Goal: Task Accomplishment & Management: Manage account settings

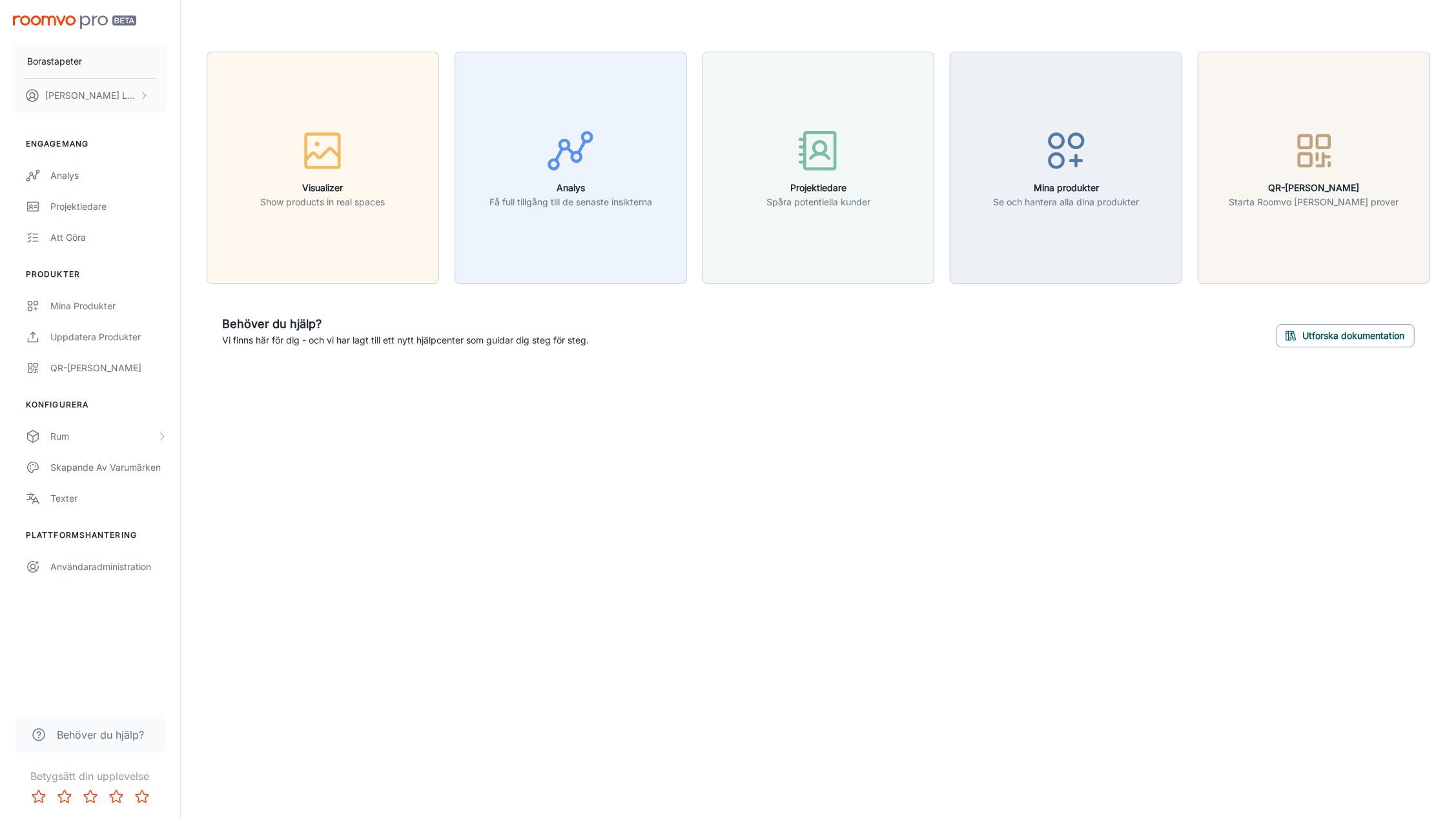
click at [76, 734] on span "Behöver du hjälp?" at bounding box center [100, 735] width 87 height 16
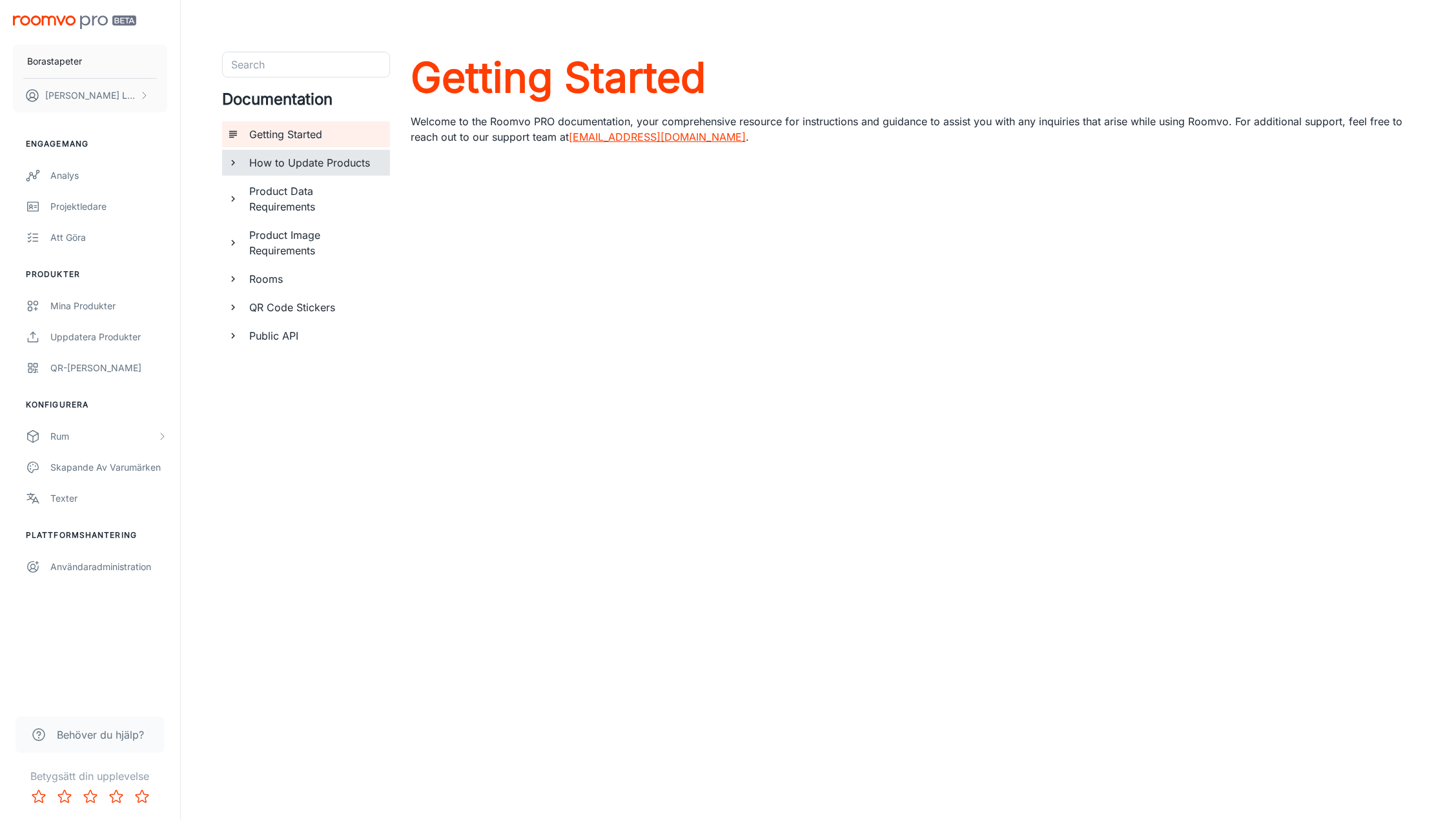
click at [317, 159] on h6 "How to Update Products" at bounding box center [314, 163] width 131 height 16
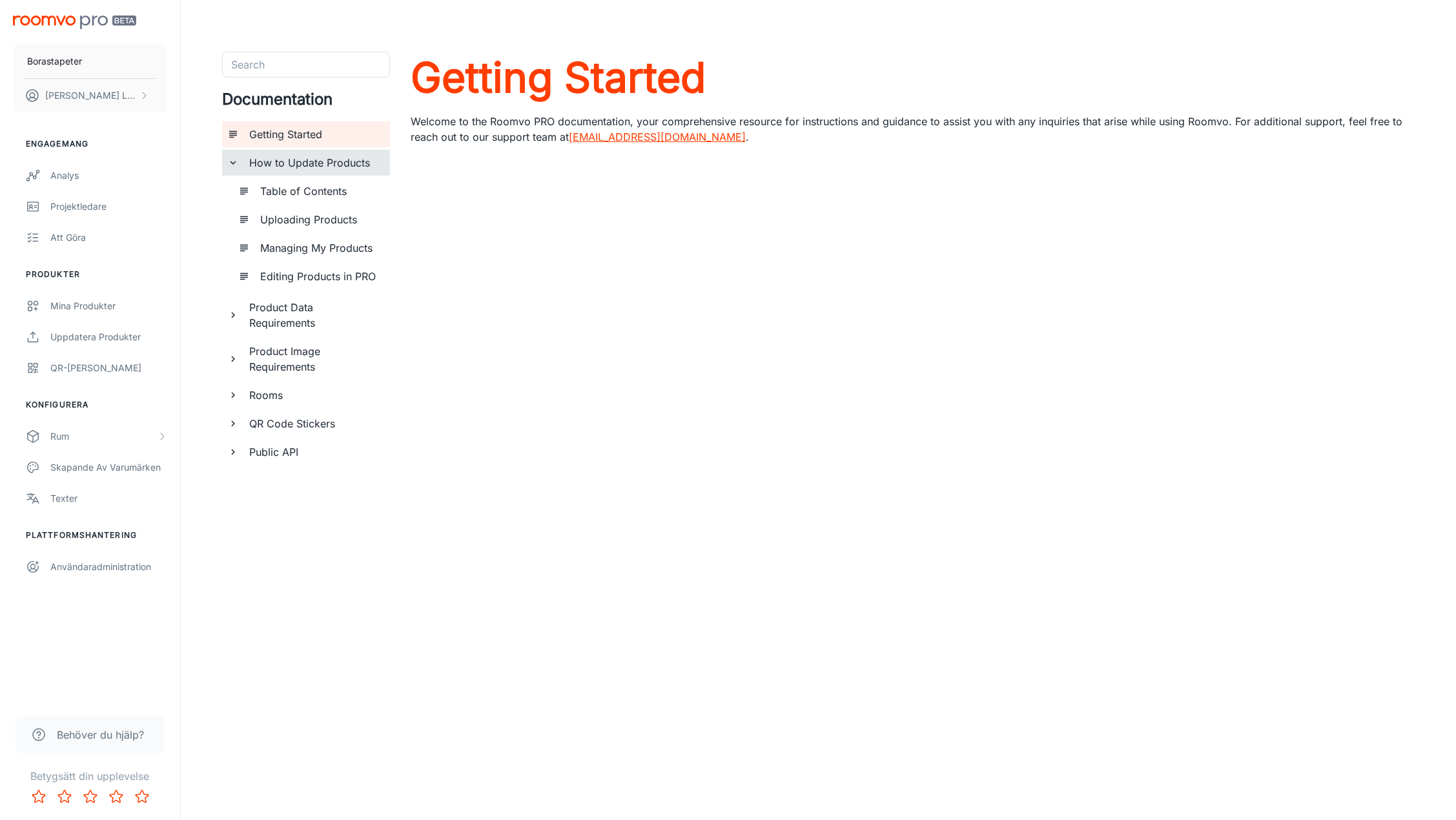
click at [321, 275] on h6 "Editing Products in PRO" at bounding box center [320, 276] width 120 height 16
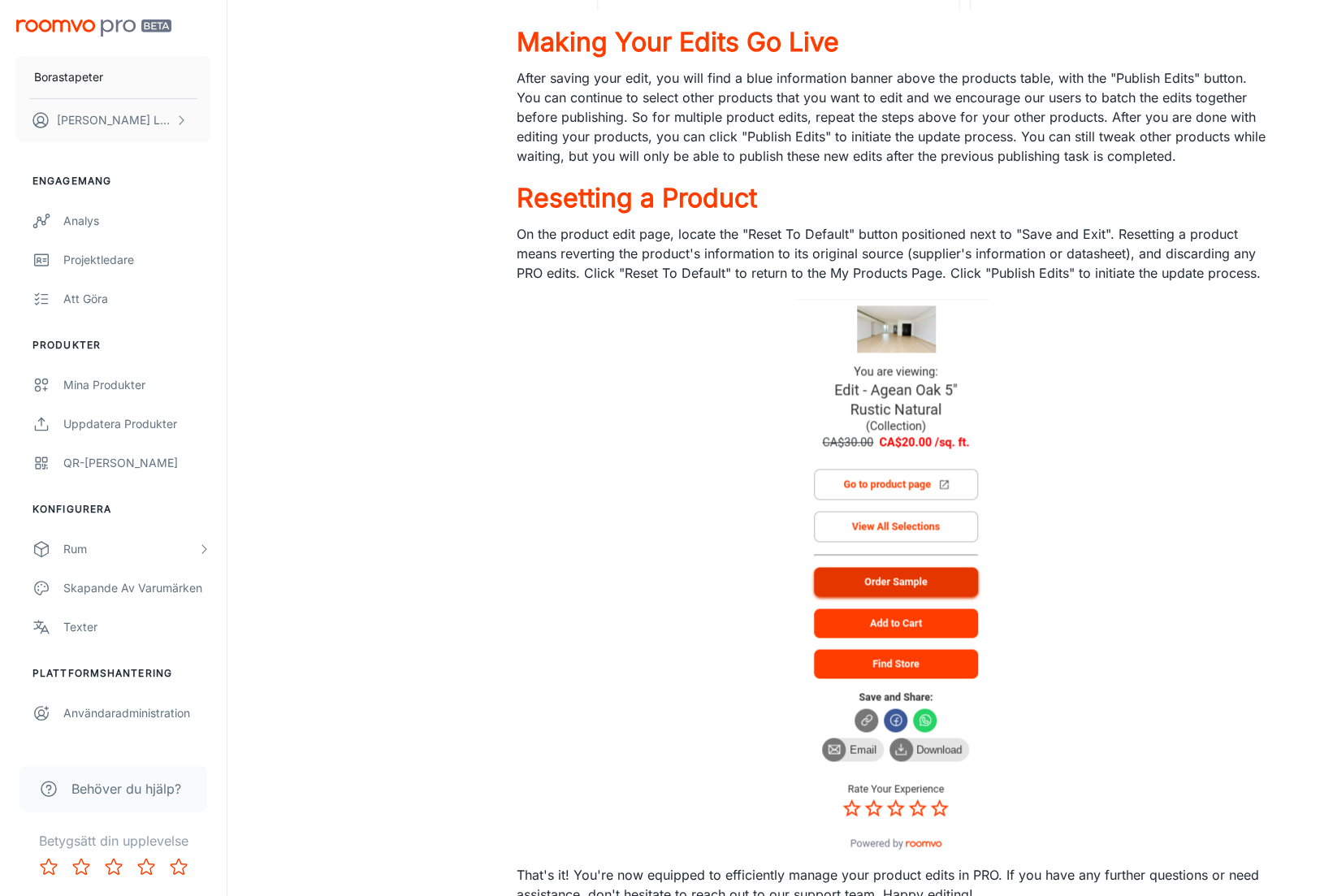
scroll to position [1197, 0]
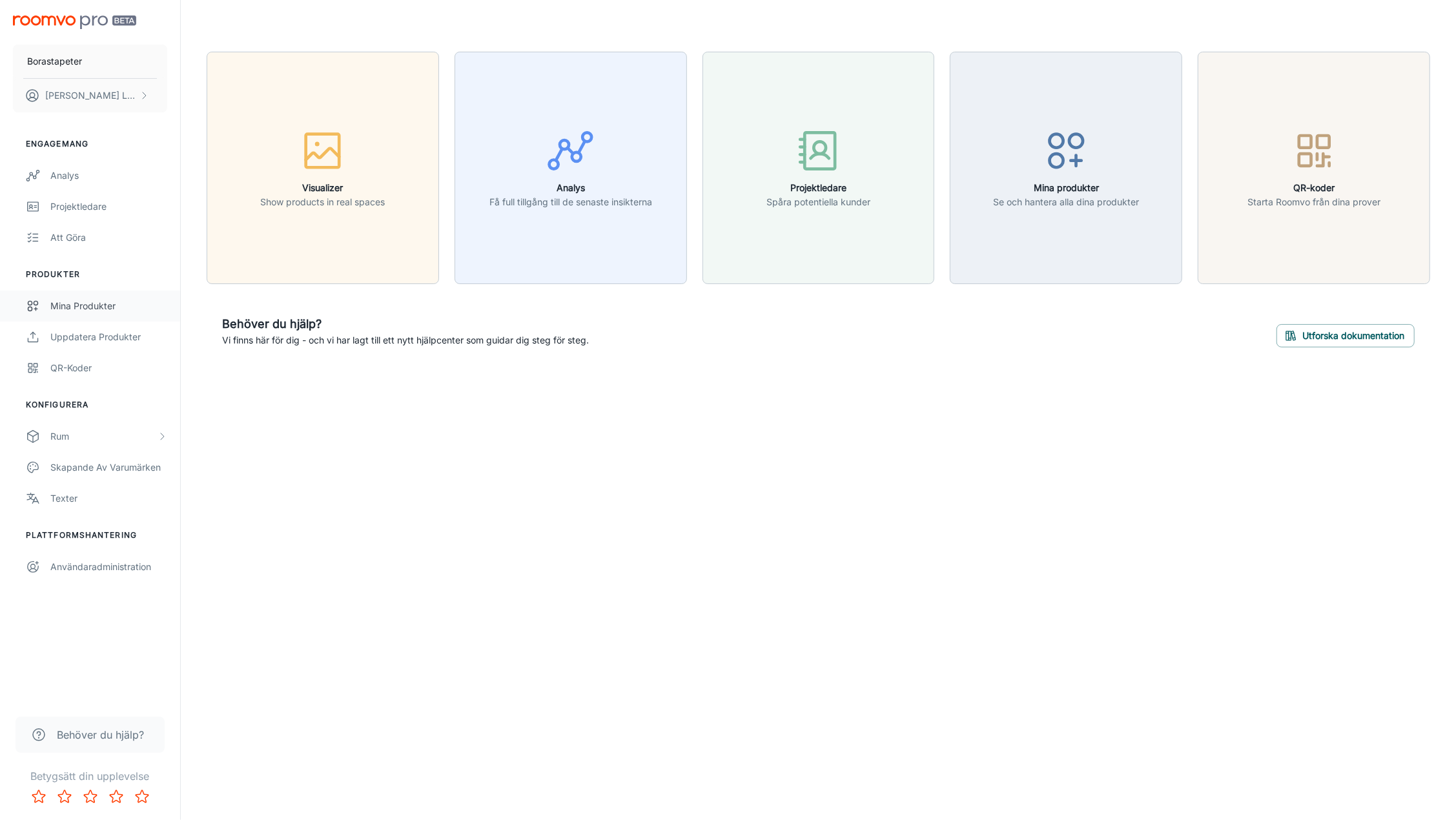
click at [97, 305] on div "Mina produkter" at bounding box center [109, 306] width 117 height 14
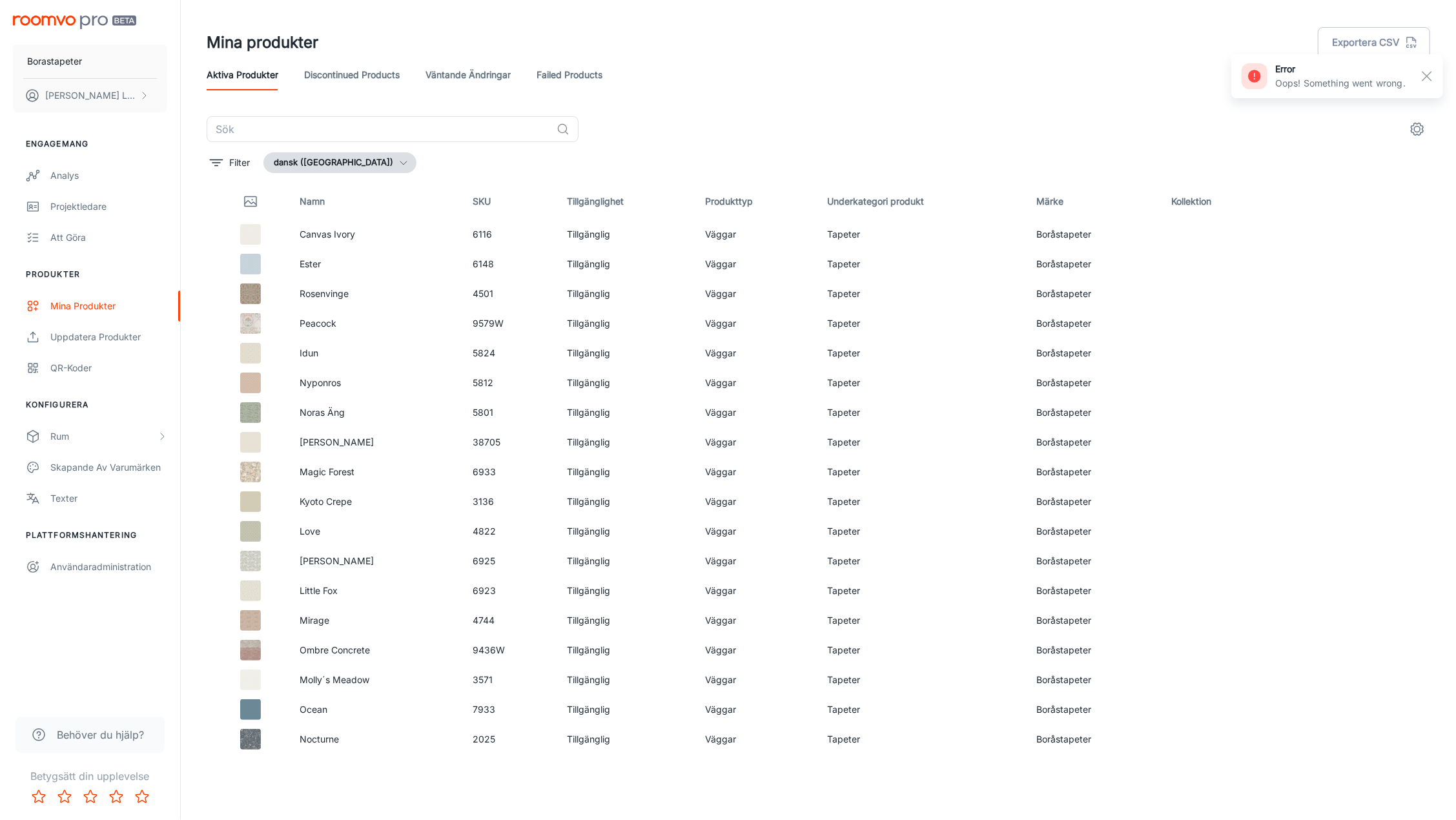
click at [398, 160] on icon "button" at bounding box center [403, 163] width 10 height 10
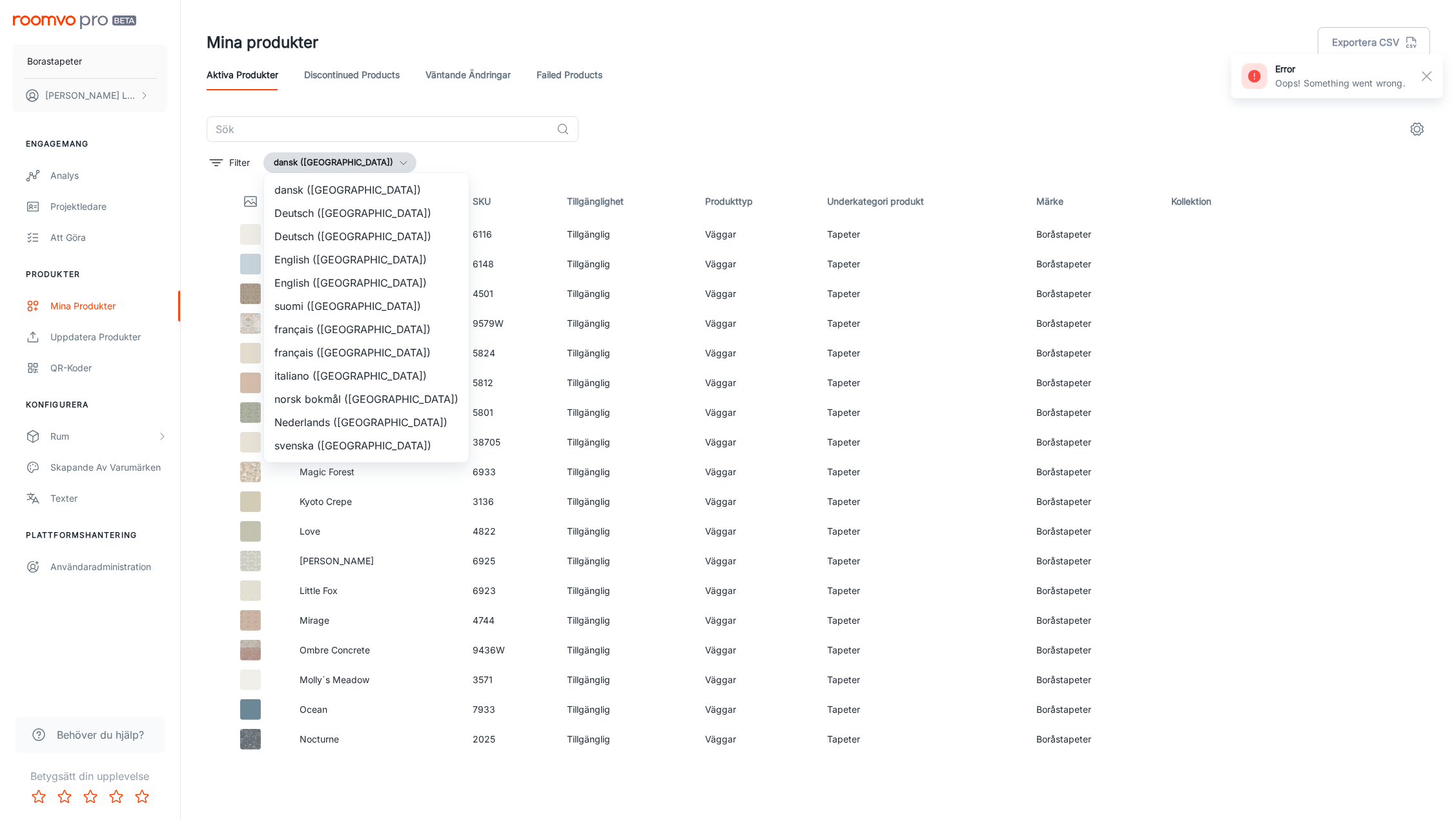
click at [344, 439] on li "svenska (Sverige)" at bounding box center [366, 446] width 205 height 23
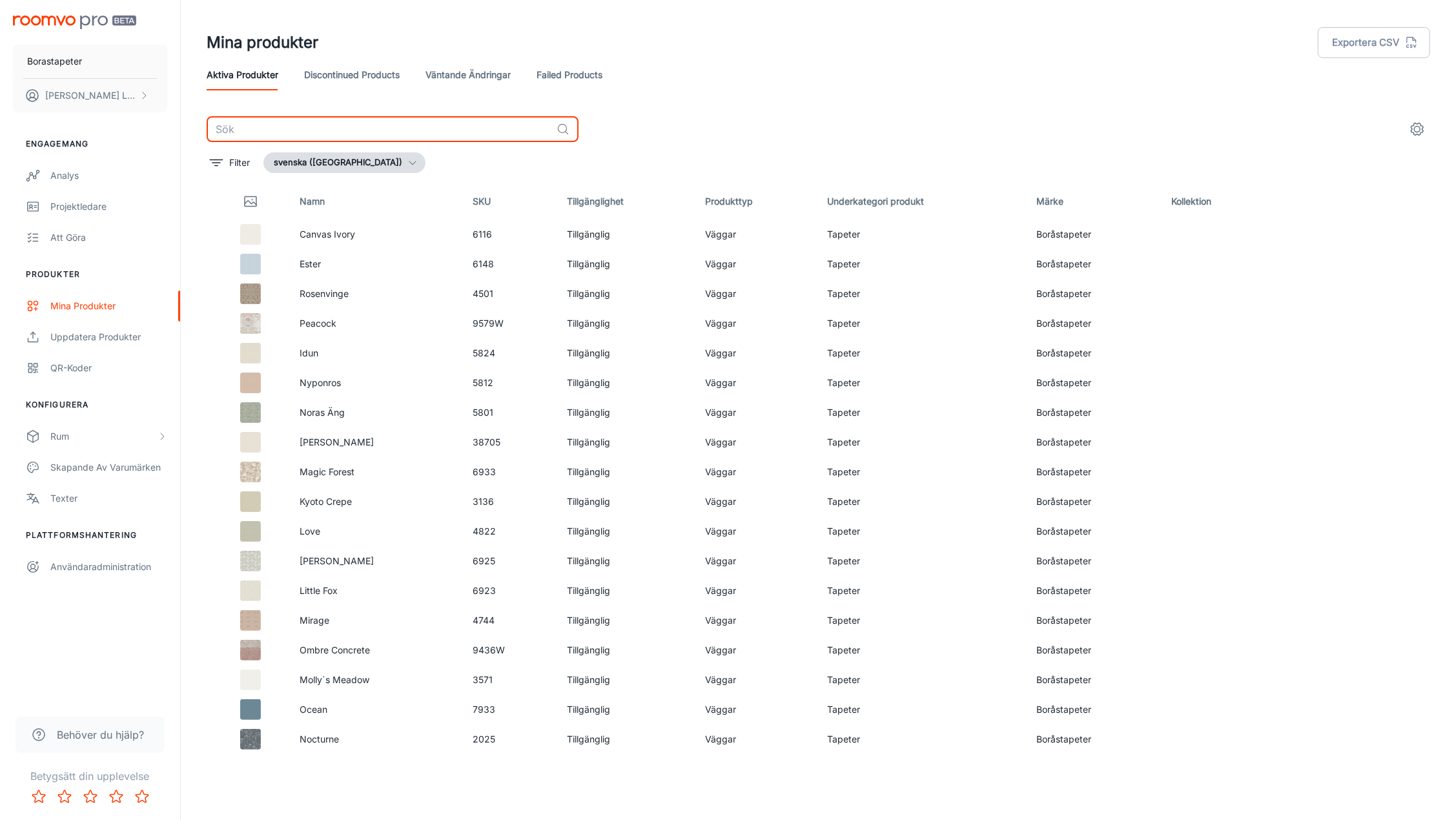
click at [397, 128] on input "text" at bounding box center [379, 128] width 345 height 26
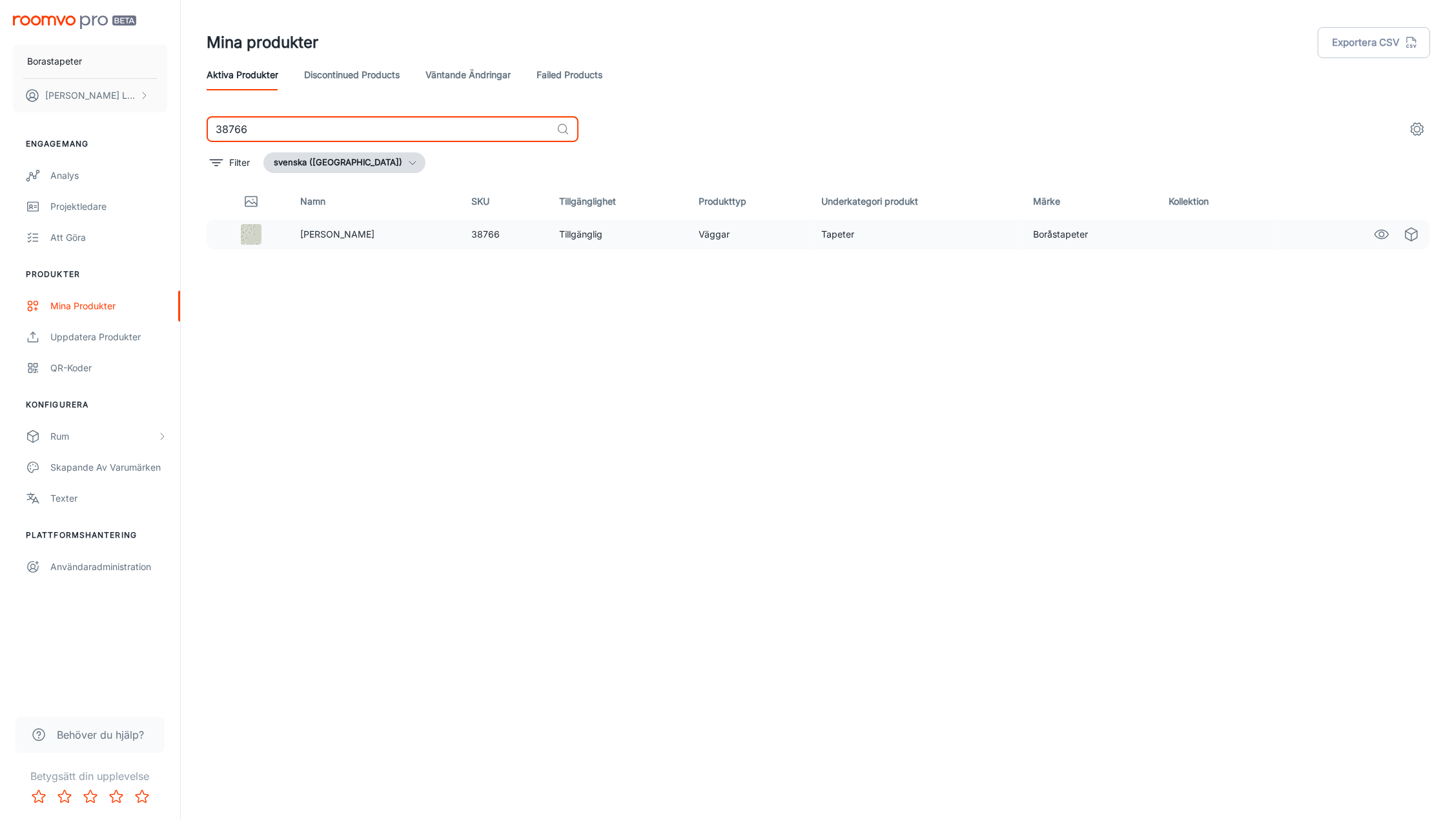
type input "38766"
click at [260, 237] on img at bounding box center [251, 234] width 21 height 21
click at [327, 236] on p "Ronja" at bounding box center [375, 234] width 150 height 14
click at [549, 241] on td "Tillgänglig" at bounding box center [618, 234] width 139 height 30
click at [694, 234] on td "Väggar" at bounding box center [750, 234] width 124 height 30
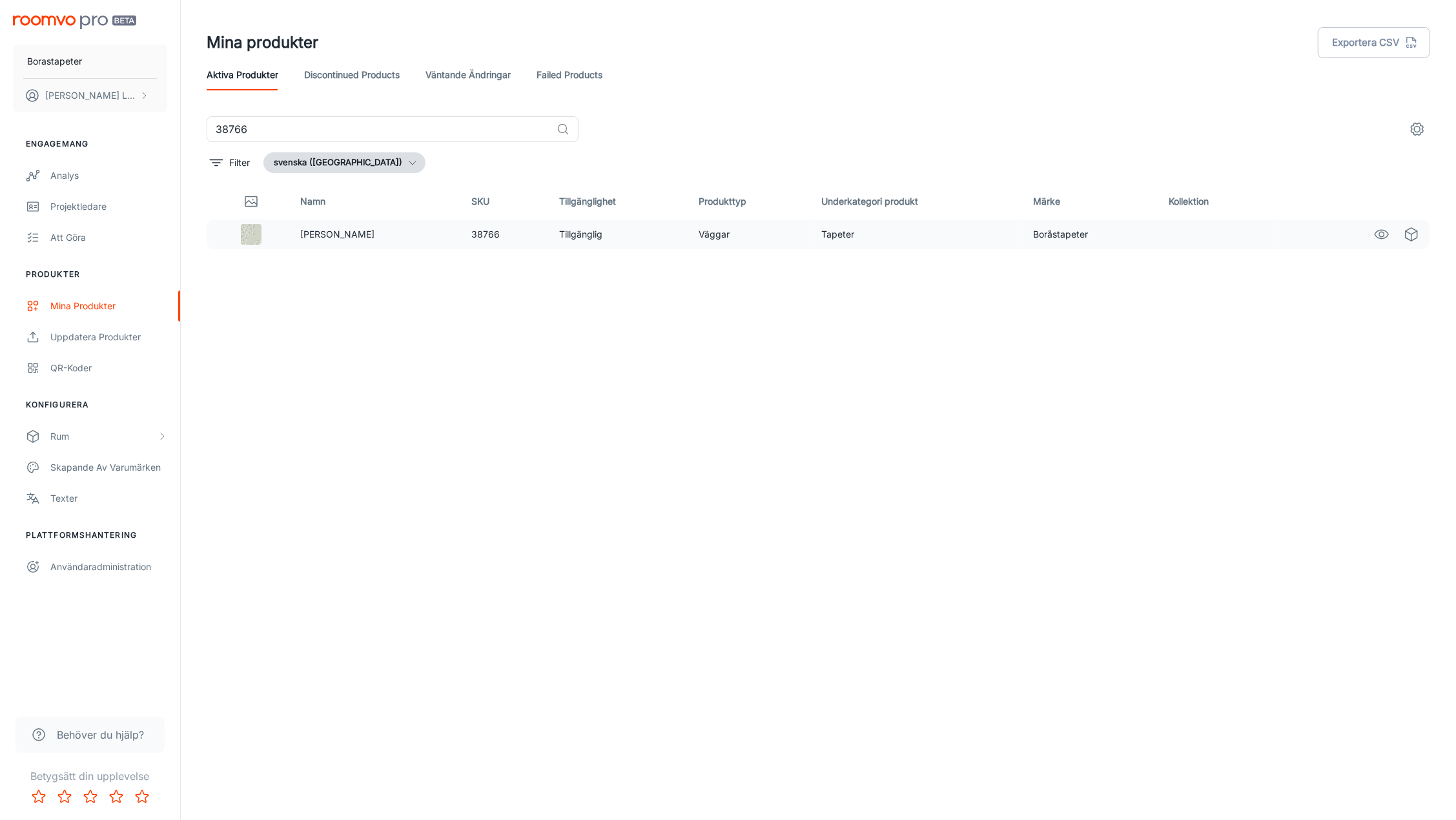
click at [1218, 244] on td at bounding box center [1217, 234] width 118 height 30
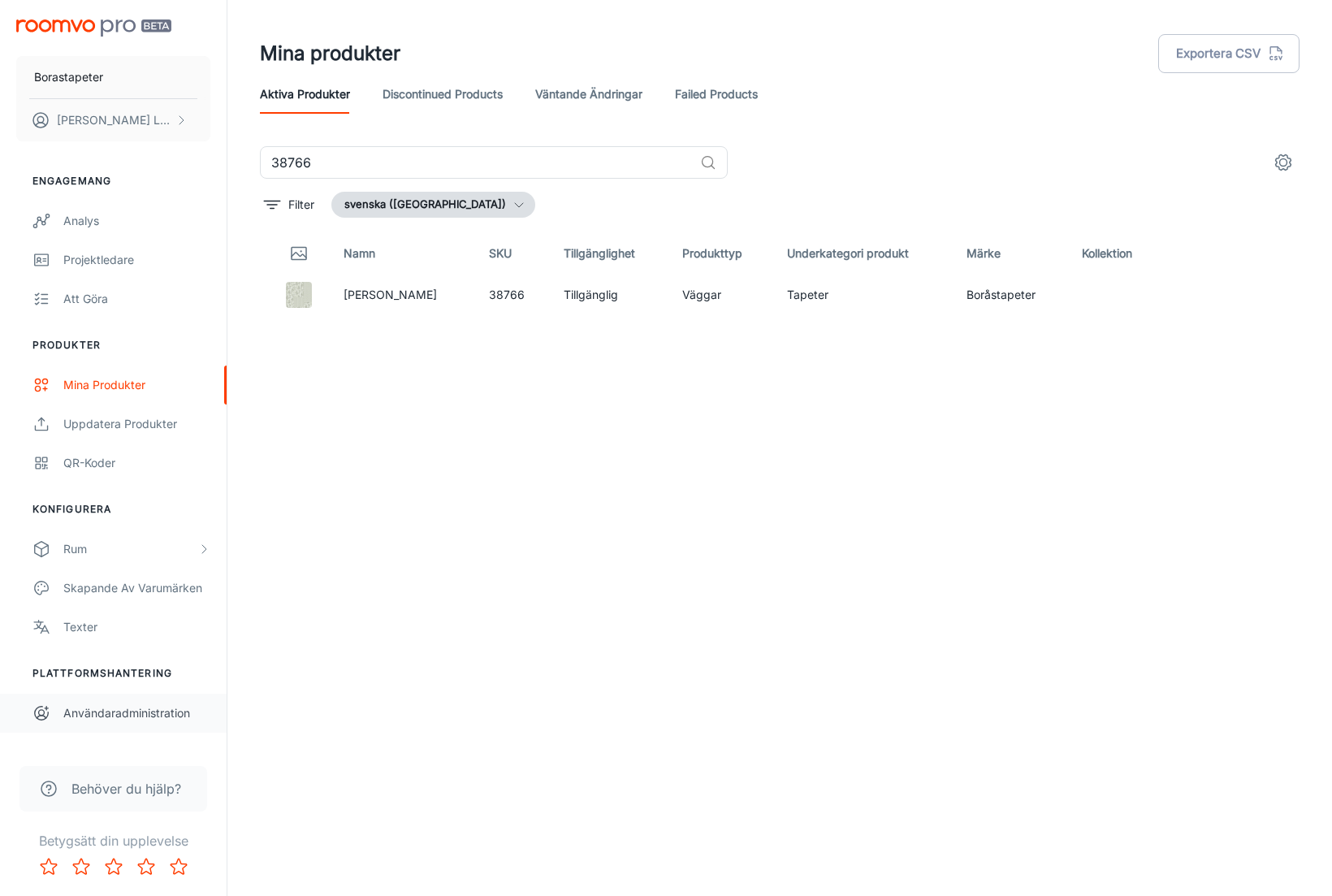
click at [138, 714] on div "Användaradministration" at bounding box center [137, 713] width 147 height 18
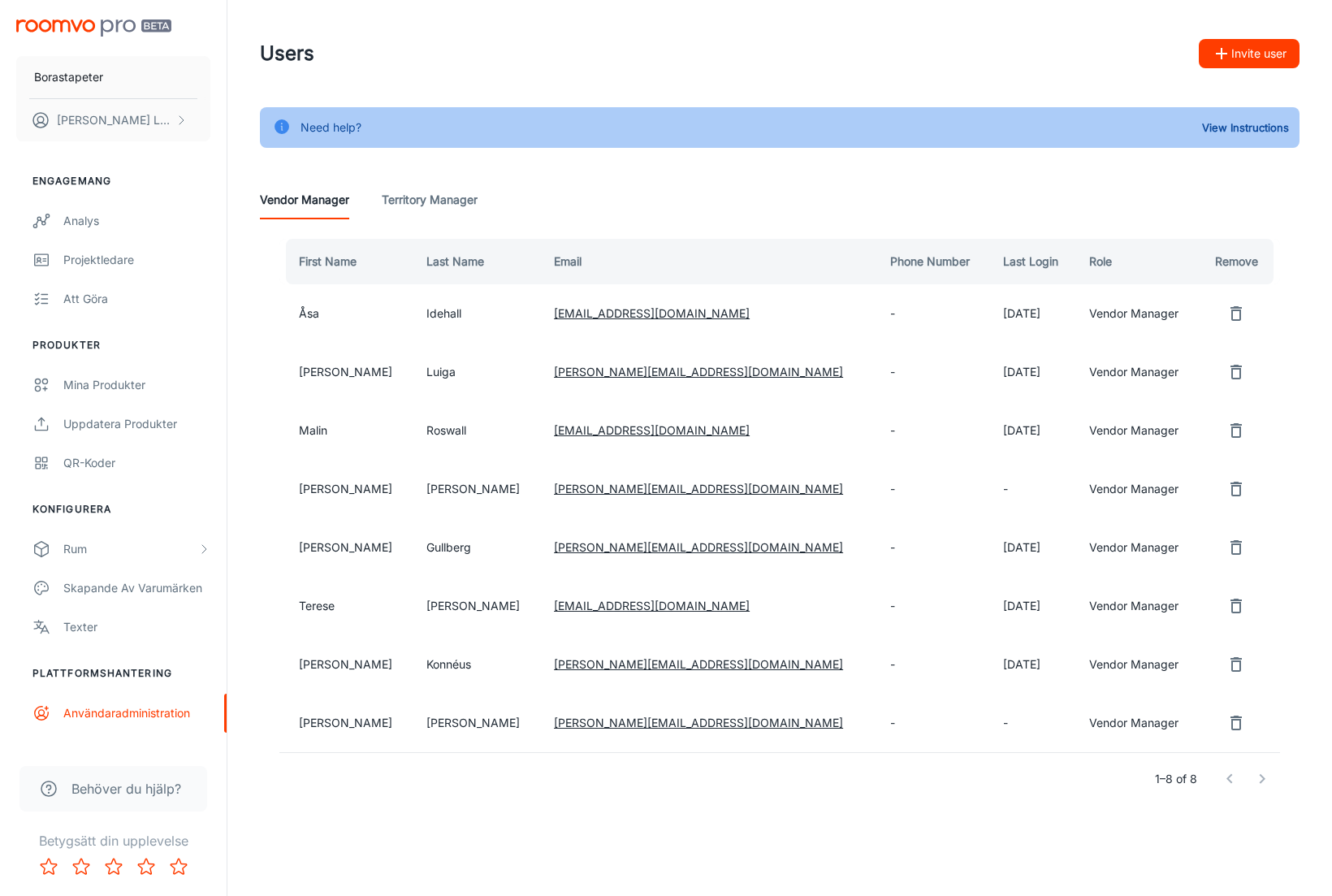
click at [1098, 432] on td "Vendor Manager" at bounding box center [1137, 430] width 122 height 59
click at [457, 205] on Manager "Territory Manager" at bounding box center [430, 200] width 96 height 39
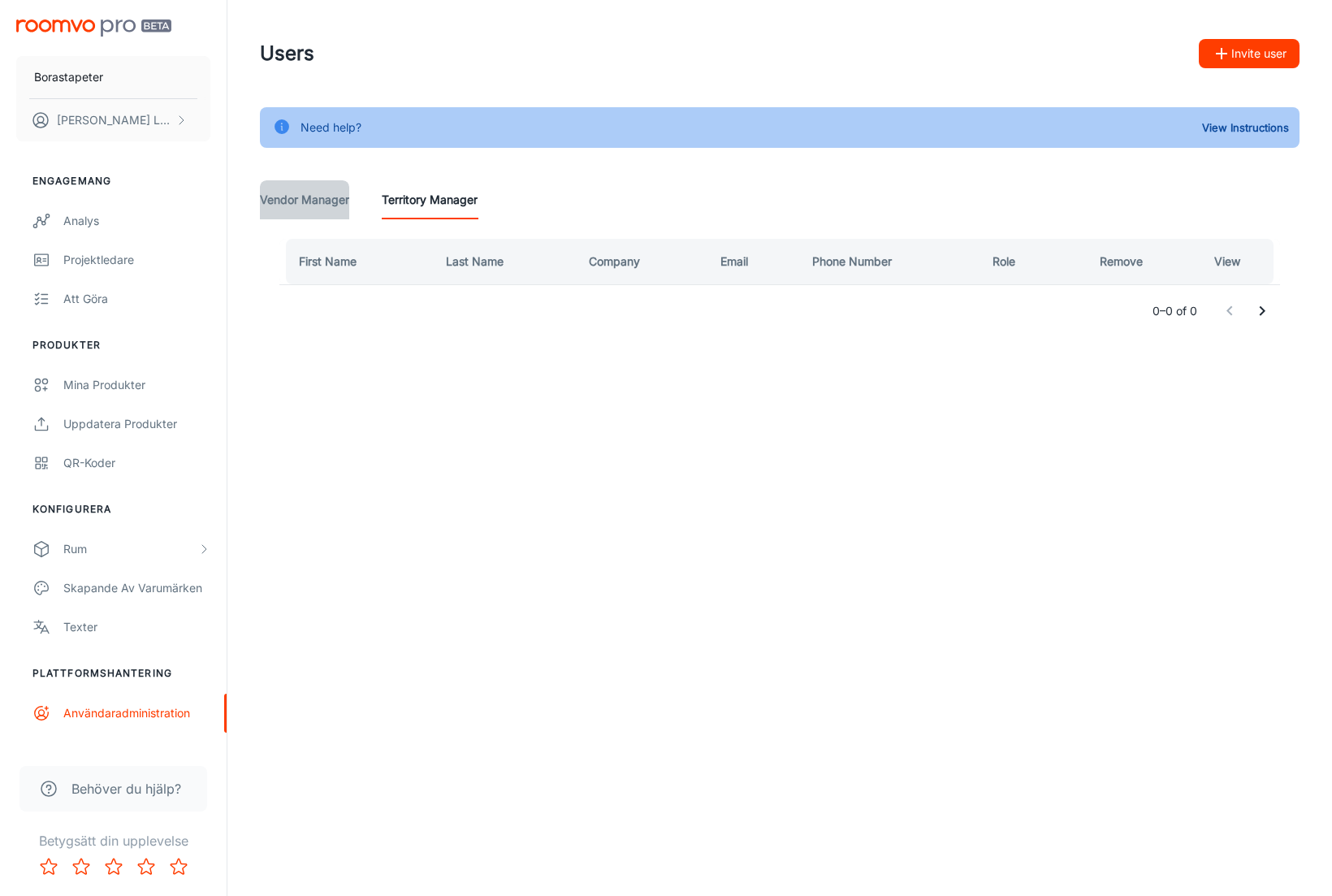
click at [317, 197] on Manager "Vendor Manager" at bounding box center [304, 200] width 89 height 39
